Goal: Information Seeking & Learning: Learn about a topic

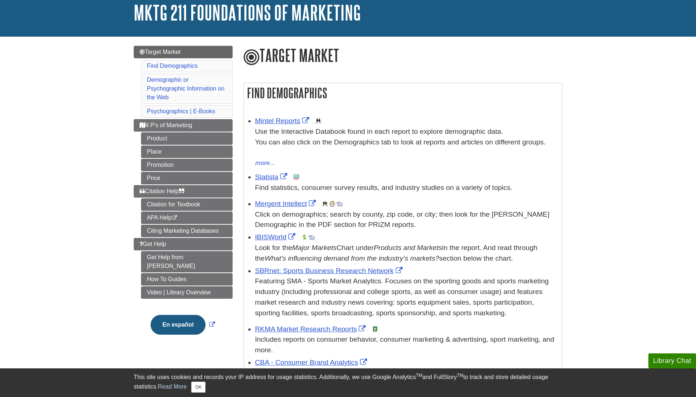
scroll to position [50, 0]
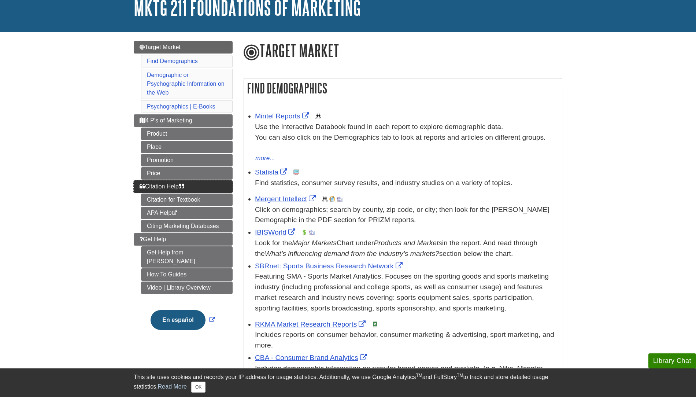
click at [209, 185] on link "Citation Help" at bounding box center [183, 186] width 99 height 12
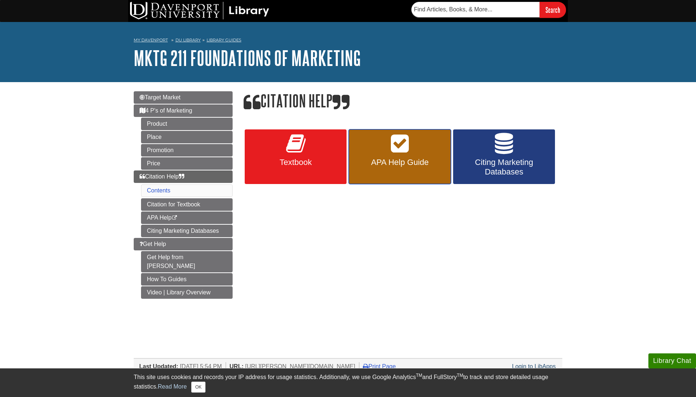
click at [417, 155] on link "APA Help Guide" at bounding box center [400, 156] width 102 height 55
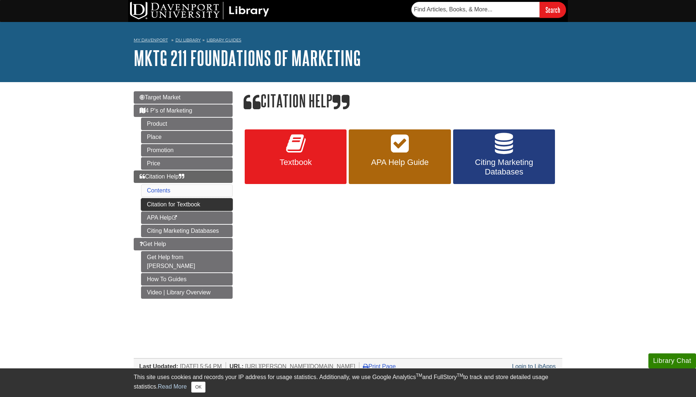
click at [215, 201] on link "Citation for Textbook" at bounding box center [187, 204] width 92 height 12
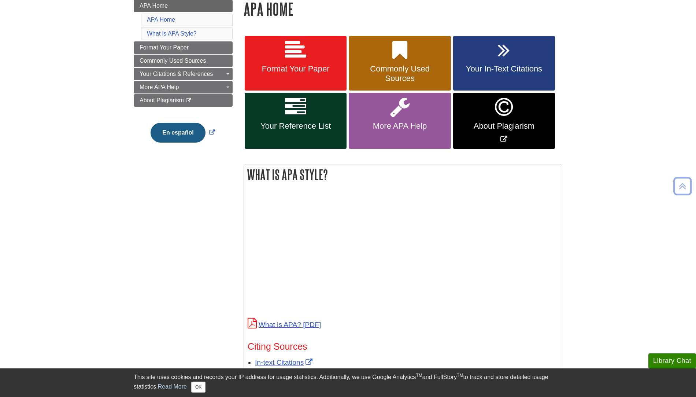
scroll to position [88, 0]
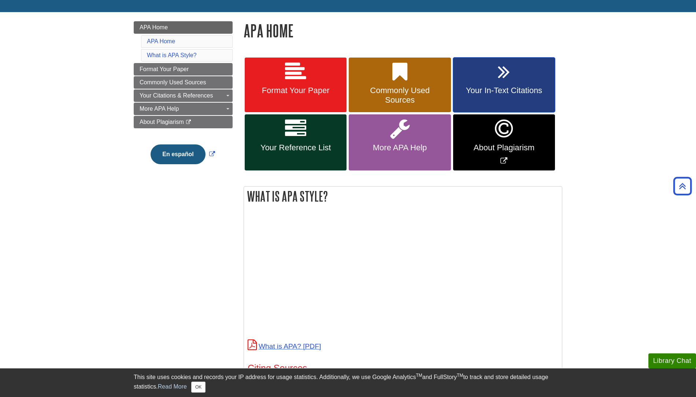
click at [513, 90] on span "Your In-Text Citations" at bounding box center [504, 91] width 91 height 10
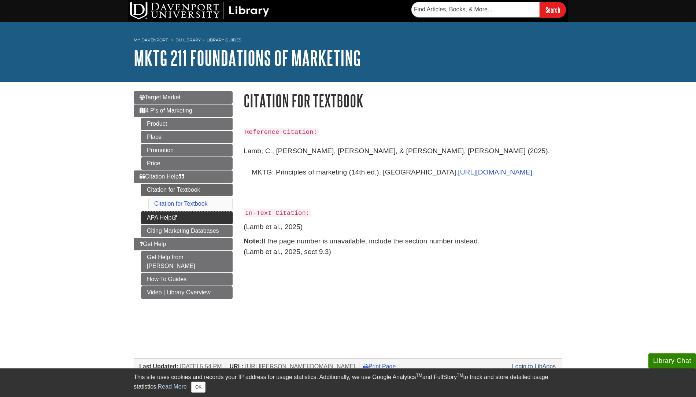
click at [214, 213] on link "APA Help This link opens in a new window" at bounding box center [187, 217] width 92 height 12
click at [224, 228] on link "Citing Marketing Databases" at bounding box center [187, 231] width 92 height 12
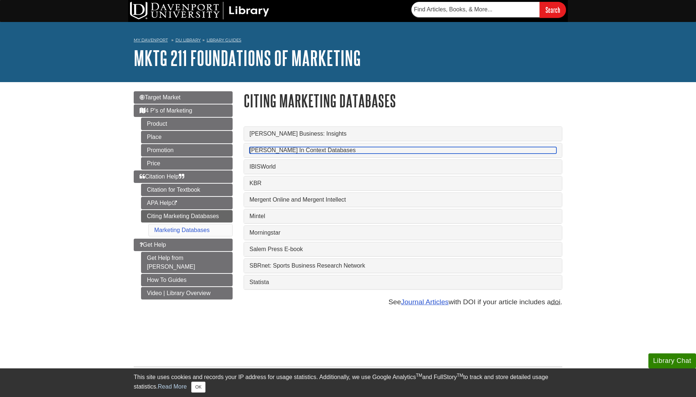
click at [321, 152] on link "Gale In Context Databases" at bounding box center [403, 150] width 307 height 7
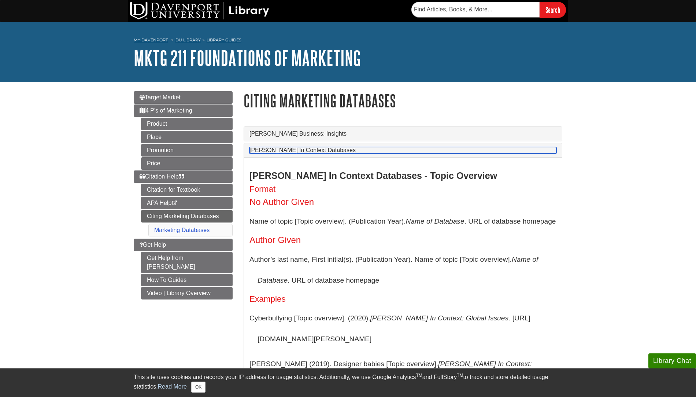
click at [336, 152] on link "Gale In Context Databases" at bounding box center [403, 150] width 307 height 7
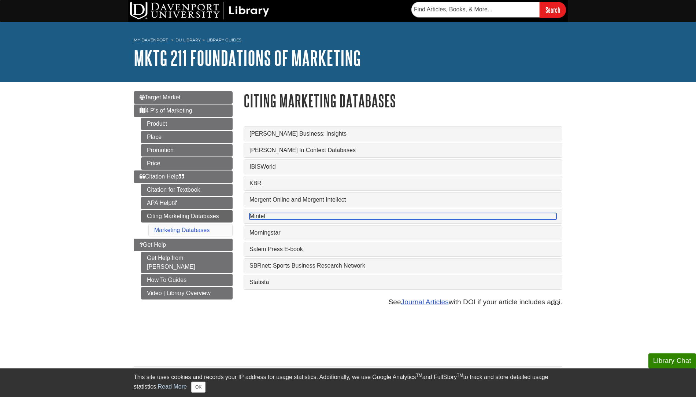
click at [327, 217] on link "Mintel" at bounding box center [403, 216] width 307 height 7
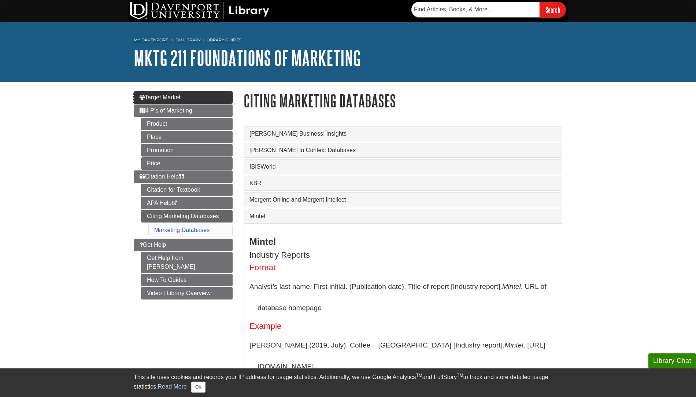
click at [197, 94] on link "Target Market" at bounding box center [183, 97] width 99 height 12
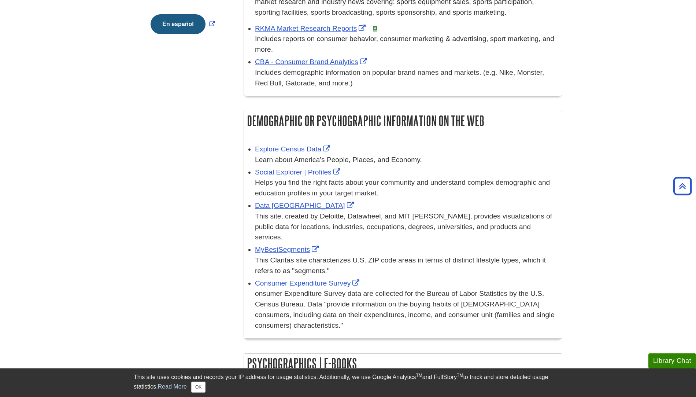
scroll to position [345, 0]
click at [283, 246] on span "MyBestSegments" at bounding box center [288, 250] width 66 height 8
click at [281, 256] on div "This Claritas site characterizes U.S. ZIP code areas in terms of distinct lifes…" at bounding box center [406, 266] width 303 height 21
click at [283, 248] on link "MyBestSegments" at bounding box center [288, 250] width 66 height 8
